Goal: Navigation & Orientation: Find specific page/section

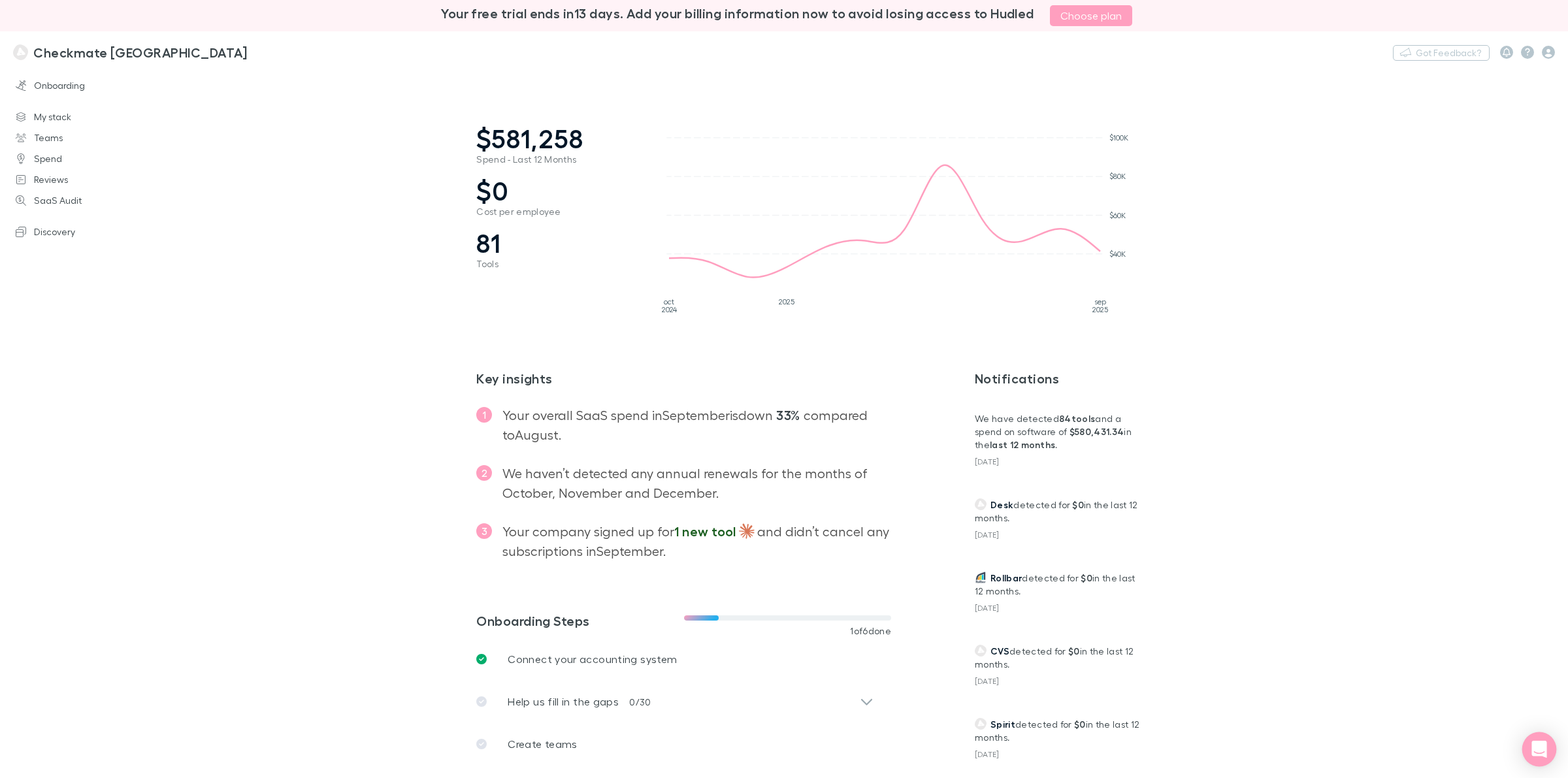
click at [1536, 741] on icon "Open Intercom Messenger" at bounding box center [1539, 749] width 17 height 17
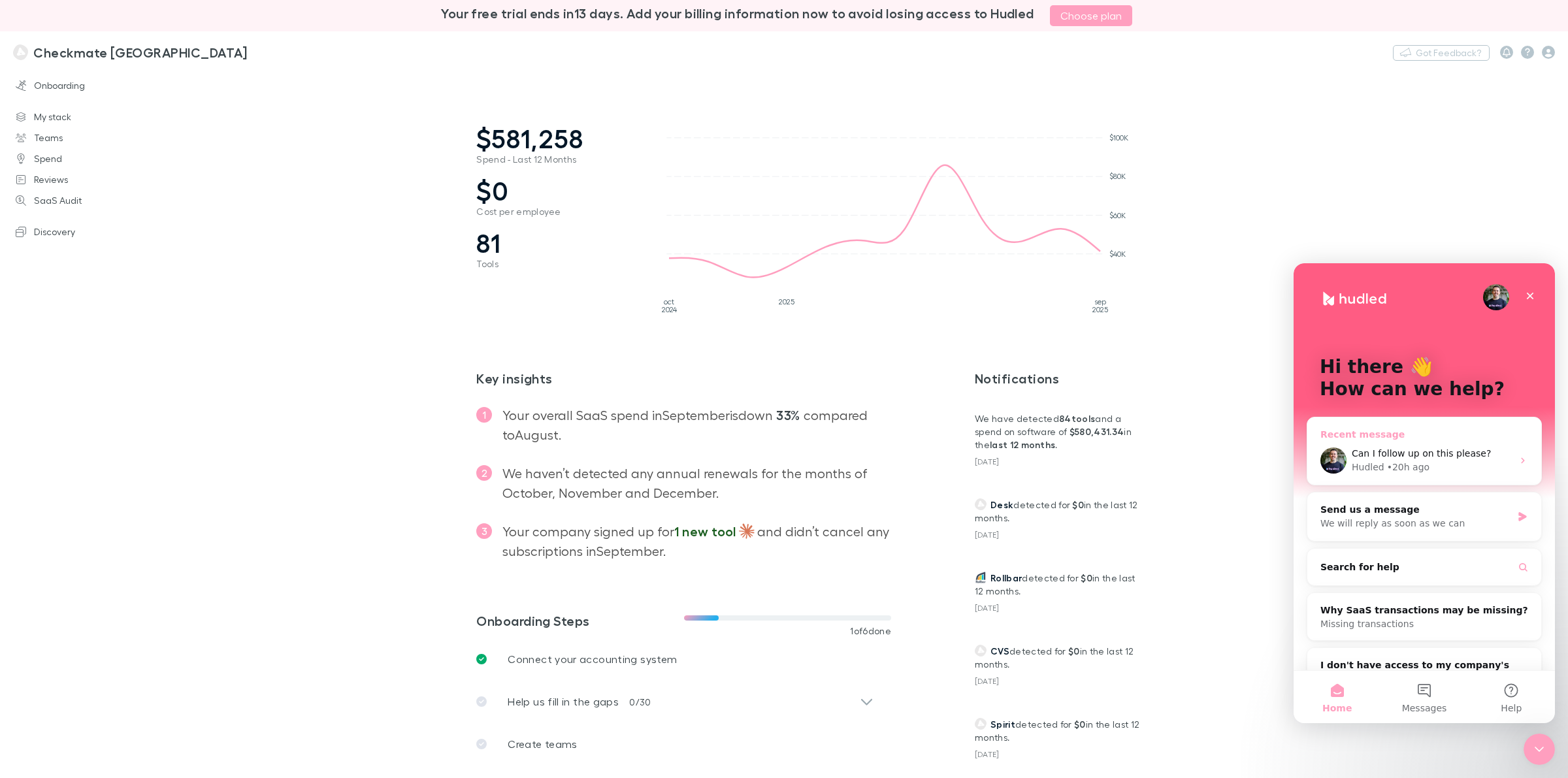
click at [1423, 440] on div "Can I follow up on this please? Hudled • 20h ago" at bounding box center [1424, 460] width 234 height 48
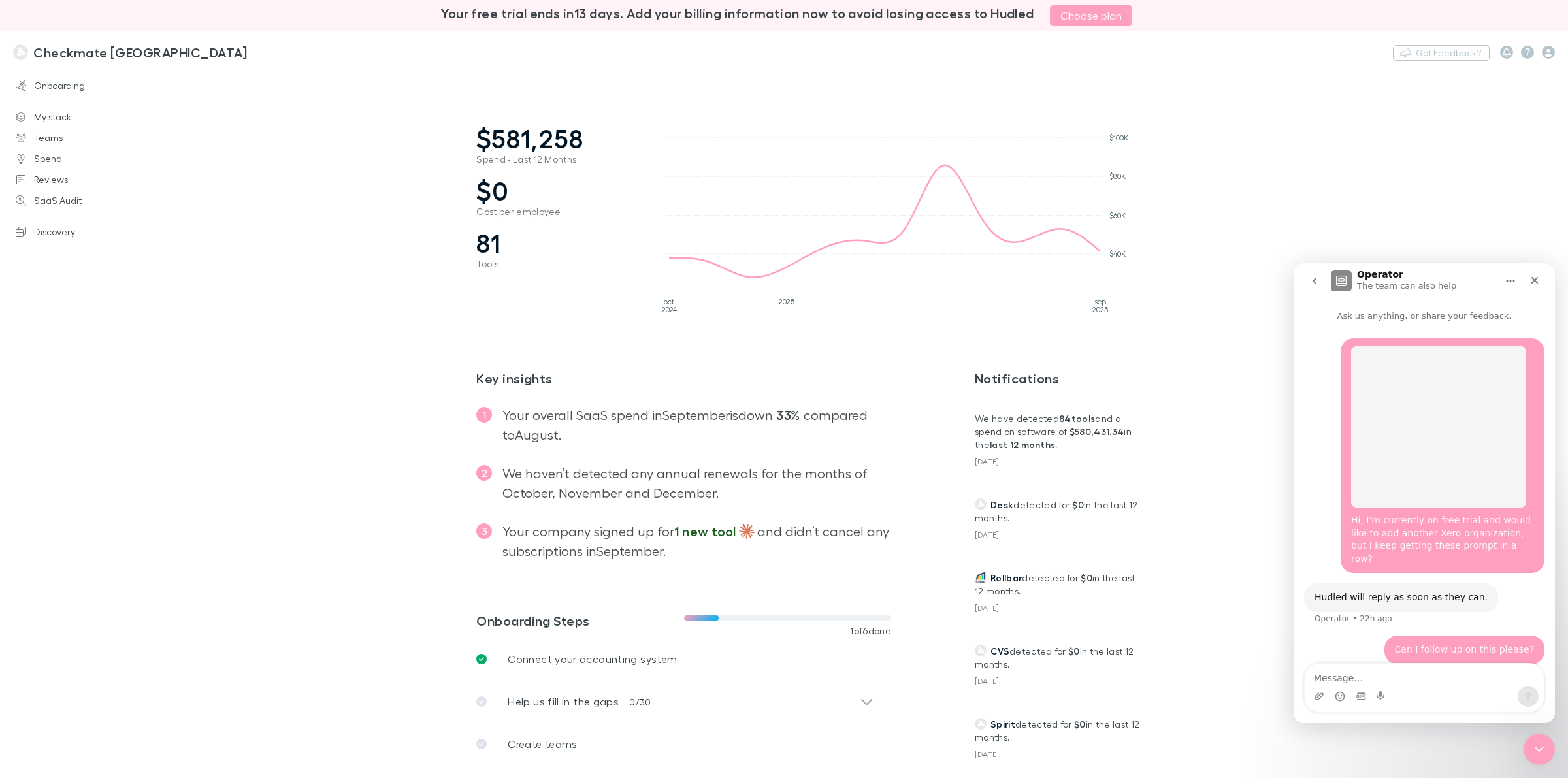
scroll to position [2, 0]
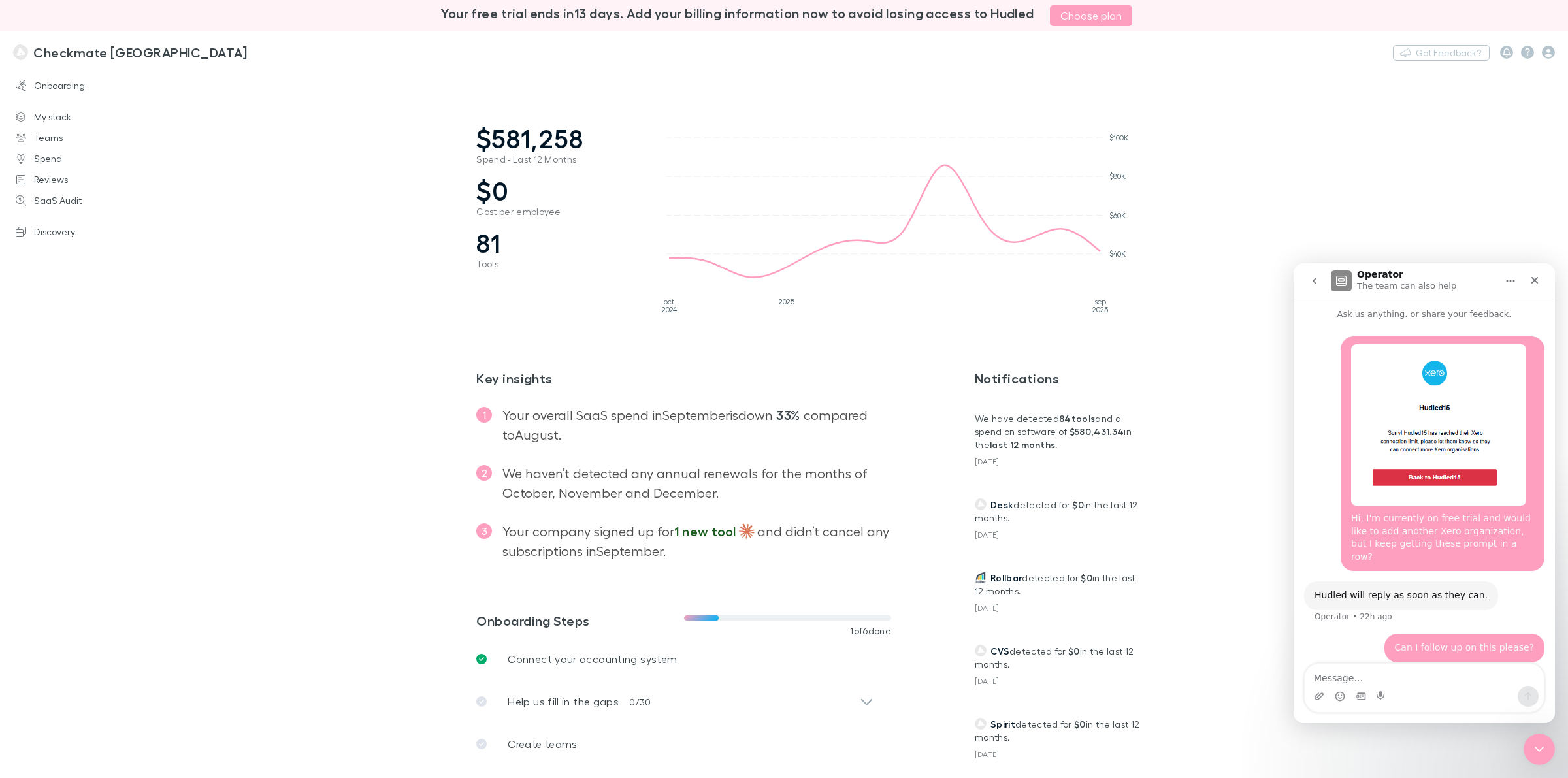
drag, startPoint x: 251, startPoint y: 275, endPoint x: 811, endPoint y: 249, distance: 560.6
click at [251, 275] on main "$581,258 Spend - Last 12 Months $0 Cost per employee 81 Tools [DATE] 2025 [DATE…" at bounding box center [871, 423] width 1393 height 710
click at [1533, 276] on icon "Close" at bounding box center [1535, 280] width 11 height 11
